Goal: Transaction & Acquisition: Purchase product/service

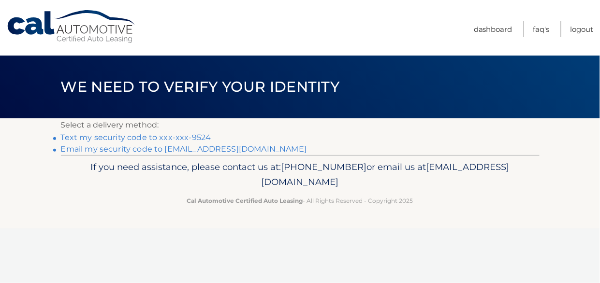
click at [185, 138] on link "Text my security code to xxx-xxx-9524" at bounding box center [136, 137] width 150 height 9
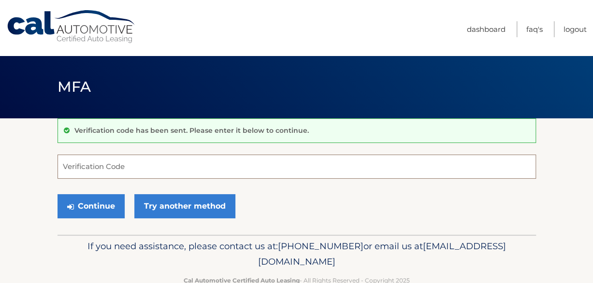
click at [174, 167] on input "Verification Code" at bounding box center [297, 167] width 479 height 24
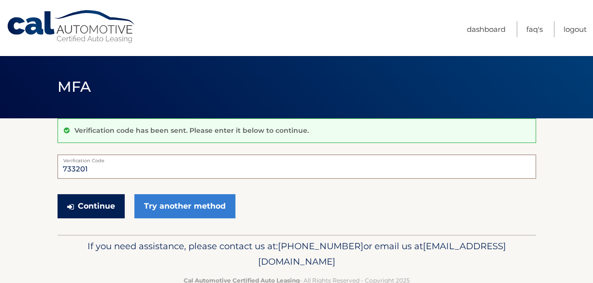
type input "733201"
click at [105, 205] on button "Continue" at bounding box center [91, 206] width 67 height 24
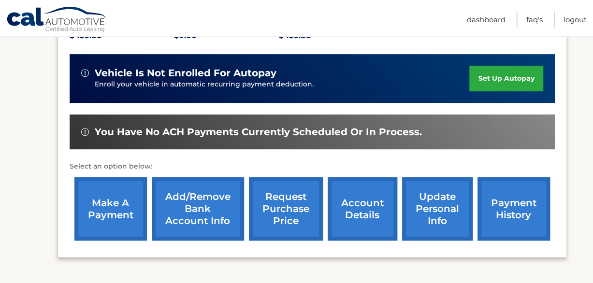
scroll to position [242, 0]
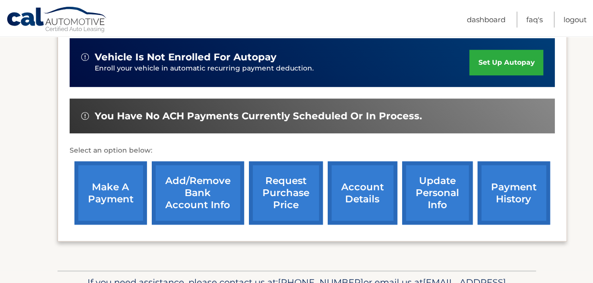
click at [115, 201] on link "make a payment" at bounding box center [110, 193] width 73 height 63
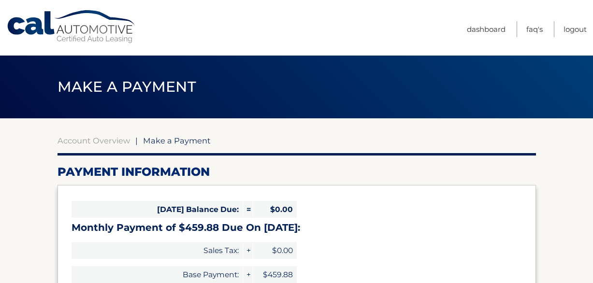
select select "YjcxNjVlOWMtYmEzMS00OTFmLWE3YTItMTlmYTM4MGYyNDJl"
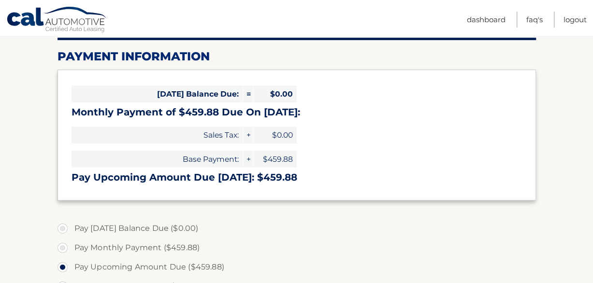
scroll to position [145, 0]
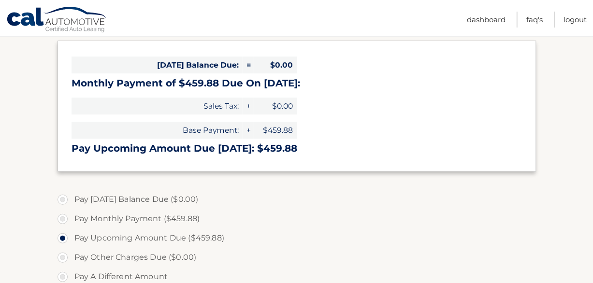
click at [62, 217] on label "Pay Monthly Payment ($459.88)" at bounding box center [297, 218] width 479 height 19
click at [62, 217] on input "Pay Monthly Payment ($459.88)" at bounding box center [66, 216] width 10 height 15
radio input "true"
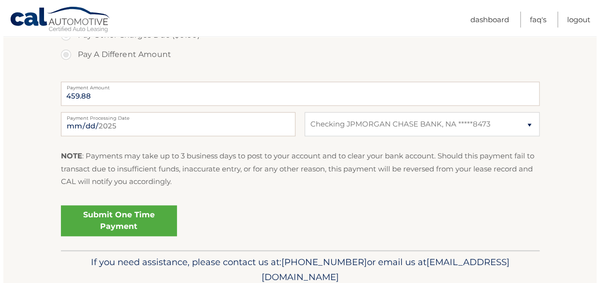
scroll to position [387, 0]
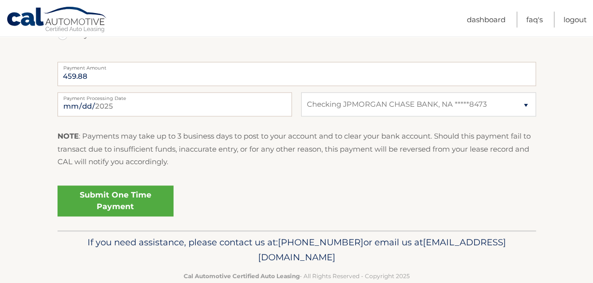
click at [153, 203] on link "Submit One Time Payment" at bounding box center [116, 201] width 116 height 31
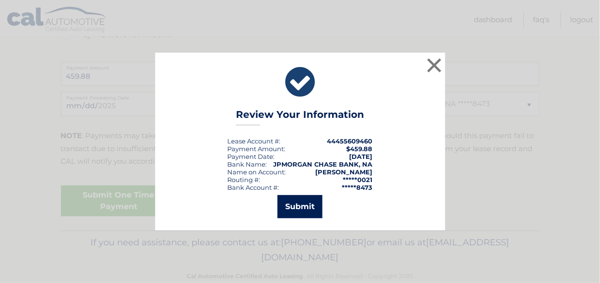
click at [297, 205] on button "Submit" at bounding box center [300, 206] width 45 height 23
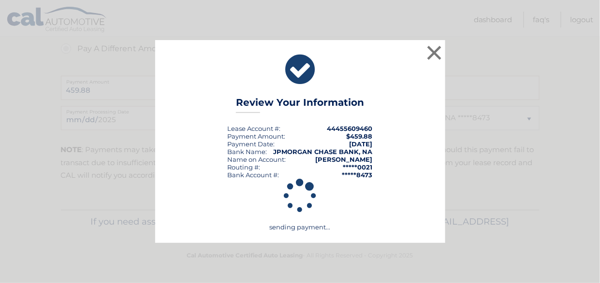
scroll to position [372, 0]
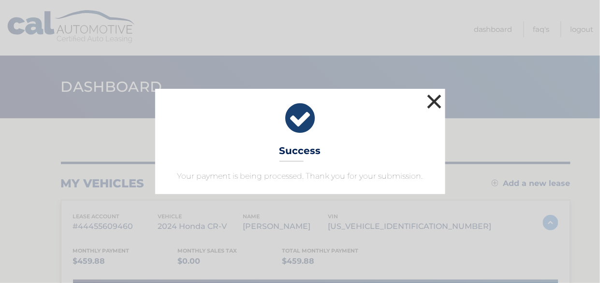
click at [432, 102] on button "×" at bounding box center [434, 101] width 19 height 19
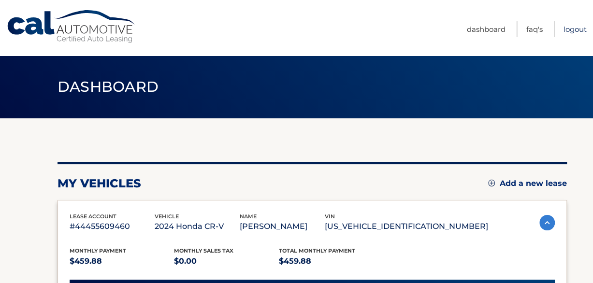
click at [569, 28] on link "Logout" at bounding box center [575, 29] width 23 height 16
